Goal: Navigation & Orientation: Understand site structure

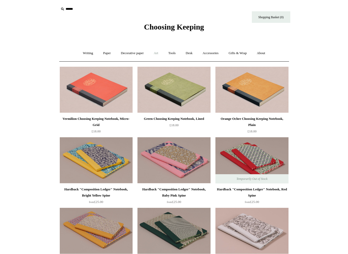
click at [157, 53] on link "Art +" at bounding box center [156, 53] width 14 height 14
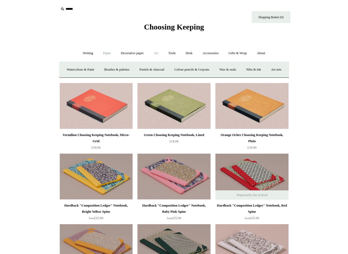
click at [106, 55] on link "Paper +" at bounding box center [106, 53] width 17 height 14
click at [101, 67] on link "Notebooks +" at bounding box center [102, 70] width 24 height 14
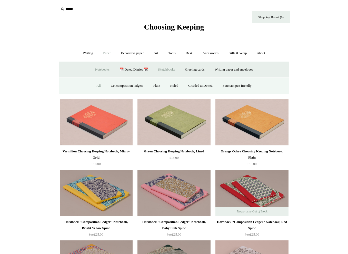
click at [160, 68] on link "Sketchbooks +" at bounding box center [166, 70] width 26 height 14
click at [146, 85] on link "All" at bounding box center [147, 86] width 14 height 14
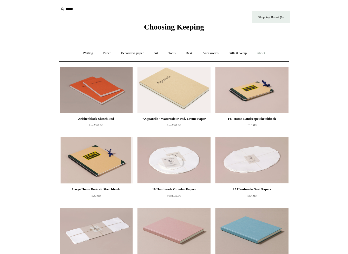
click at [262, 52] on link "About +" at bounding box center [261, 53] width 18 height 14
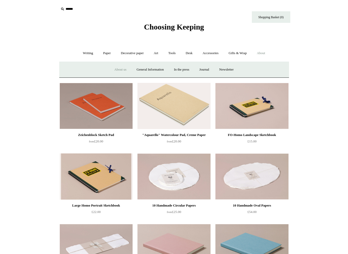
click at [124, 69] on link "About us" at bounding box center [120, 70] width 21 height 14
